Goal: Information Seeking & Learning: Learn about a topic

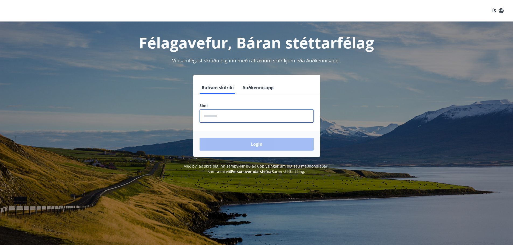
click at [233, 118] on input "phone" at bounding box center [256, 115] width 114 height 13
type input "********"
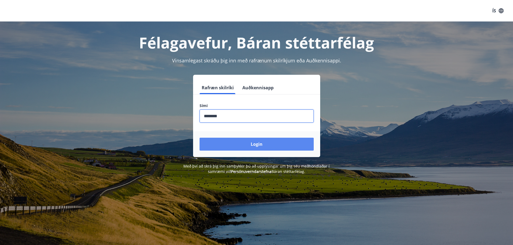
click at [243, 147] on button "Login" at bounding box center [256, 144] width 114 height 13
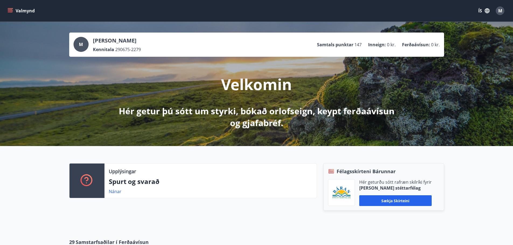
click at [12, 8] on icon "menu" at bounding box center [11, 8] width 6 height 1
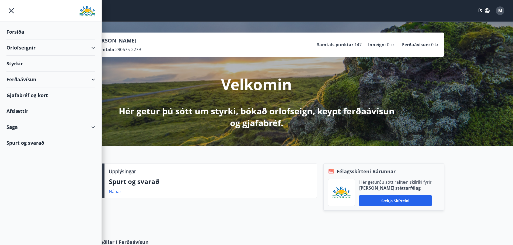
click at [464, 16] on div "Valmynd ÍS M" at bounding box center [256, 10] width 500 height 13
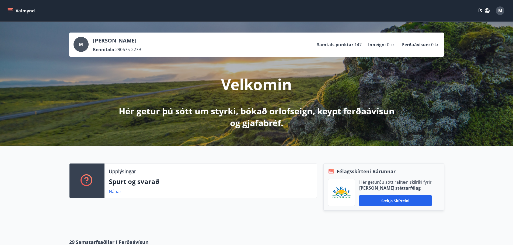
click at [478, 12] on button "ÍS" at bounding box center [483, 11] width 17 height 10
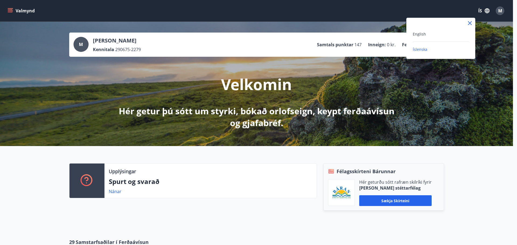
click at [429, 34] on div "English" at bounding box center [440, 34] width 56 height 6
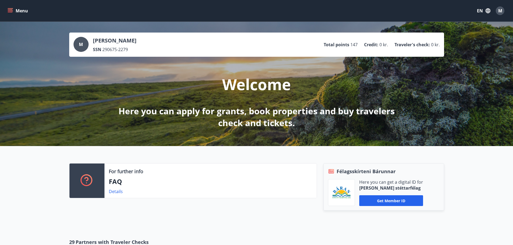
click at [11, 9] on icon "menu" at bounding box center [11, 8] width 6 height 1
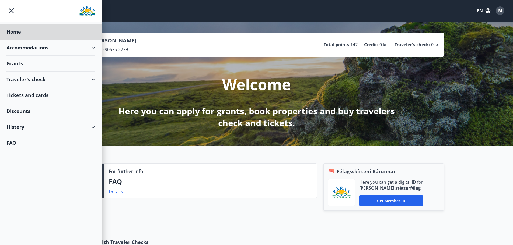
click at [7, 62] on div "Grants" at bounding box center [50, 64] width 89 height 16
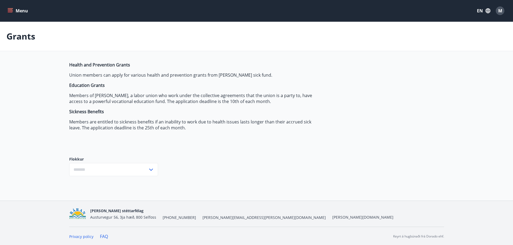
type input "***"
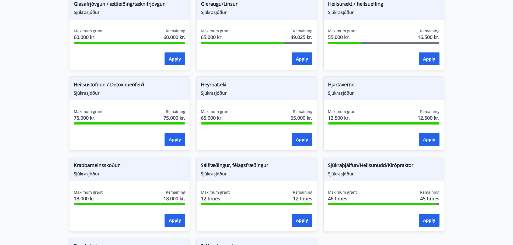
scroll to position [296, 0]
